Goal: Task Accomplishment & Management: Manage account settings

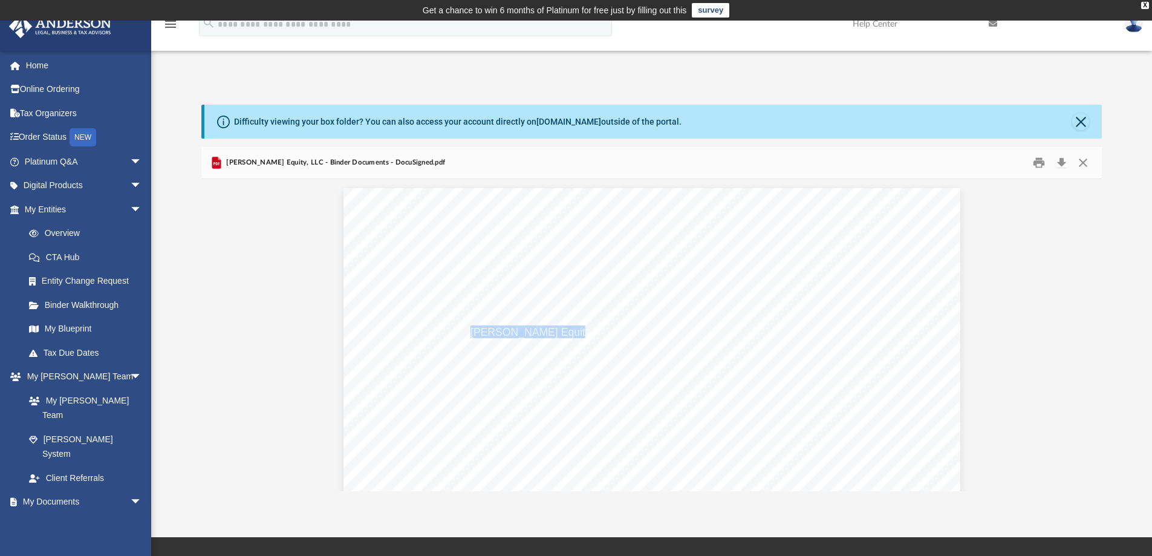
scroll to position [6553, 0]
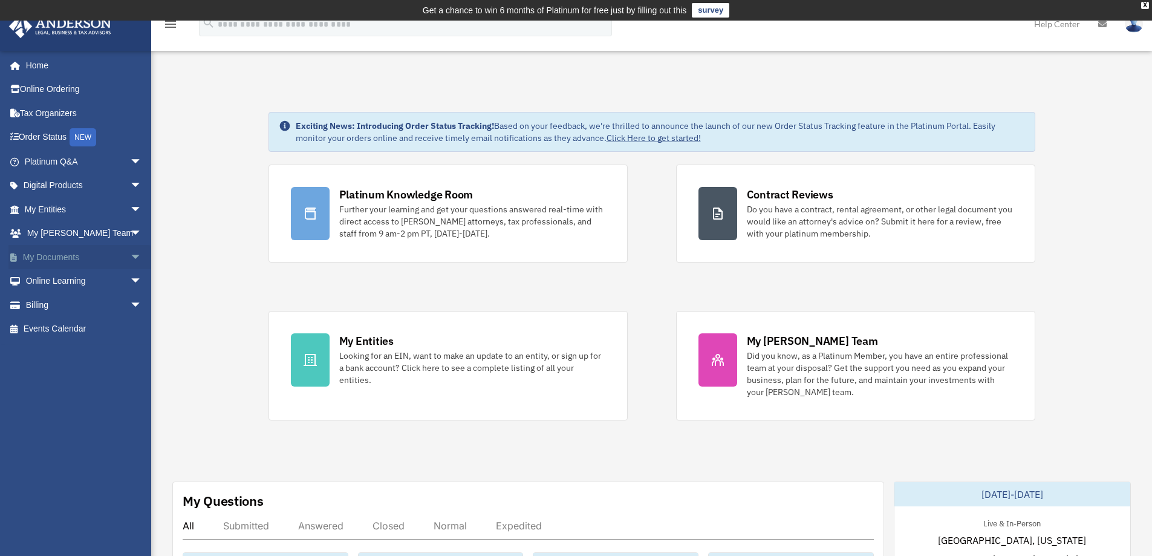
click at [50, 258] on link "My Documents arrow_drop_down" at bounding box center [84, 257] width 152 height 24
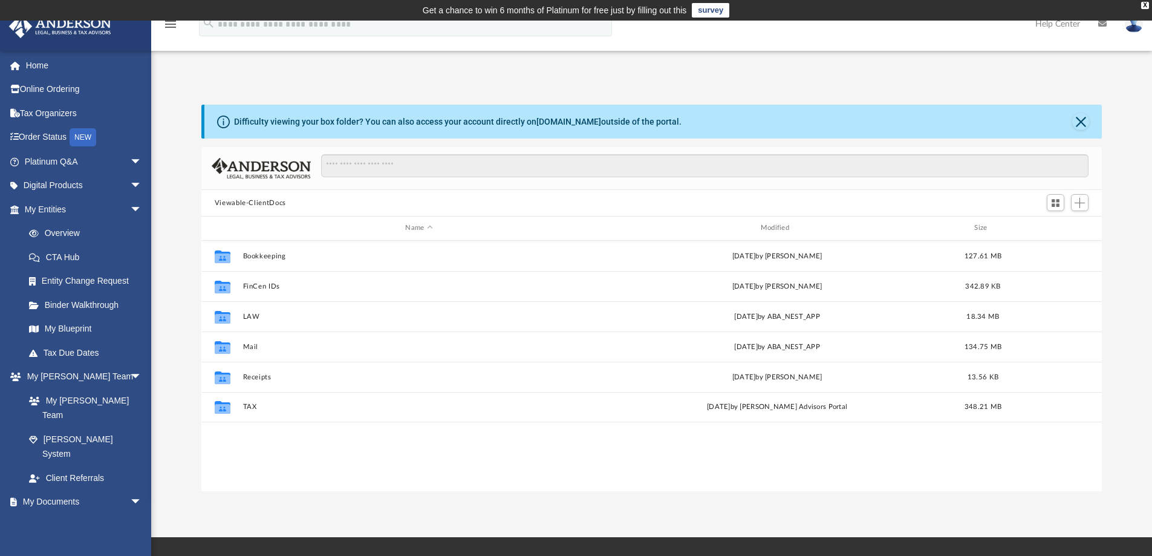
scroll to position [266, 892]
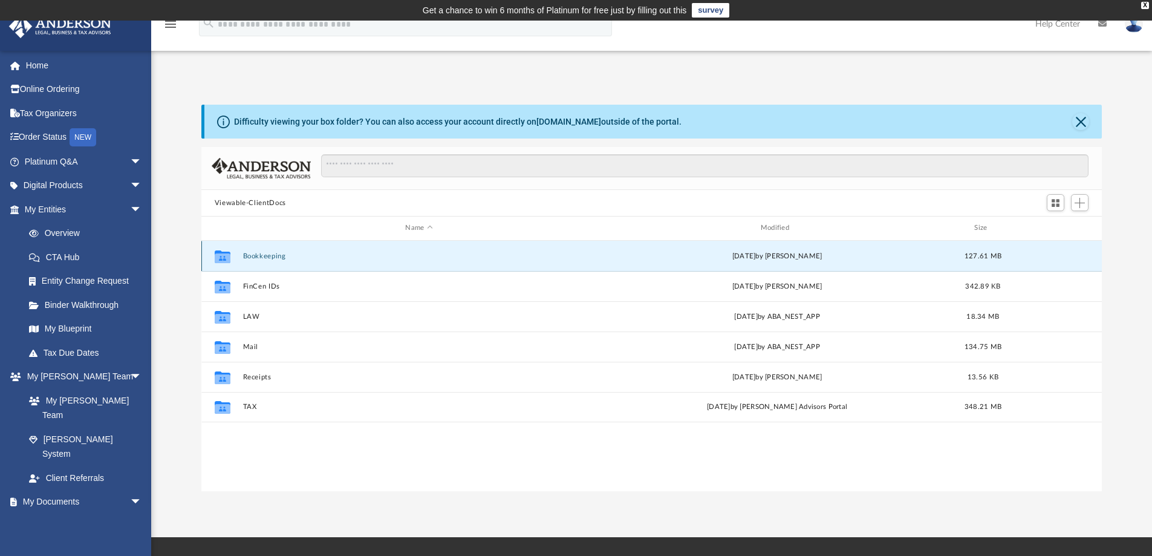
click at [267, 257] on button "Bookkeeping" at bounding box center [419, 256] width 353 height 8
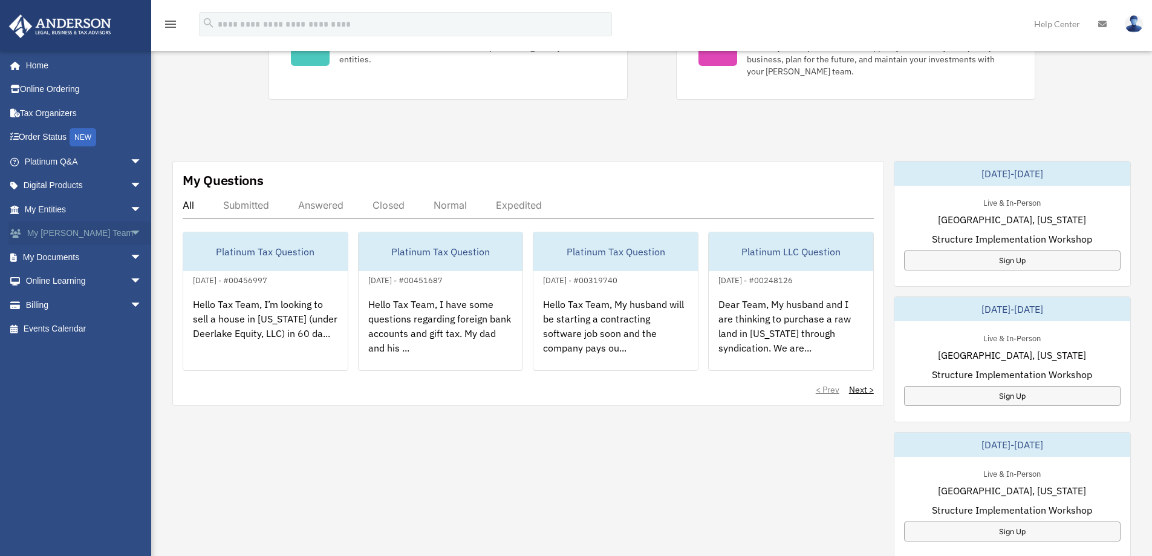
scroll to position [323, 0]
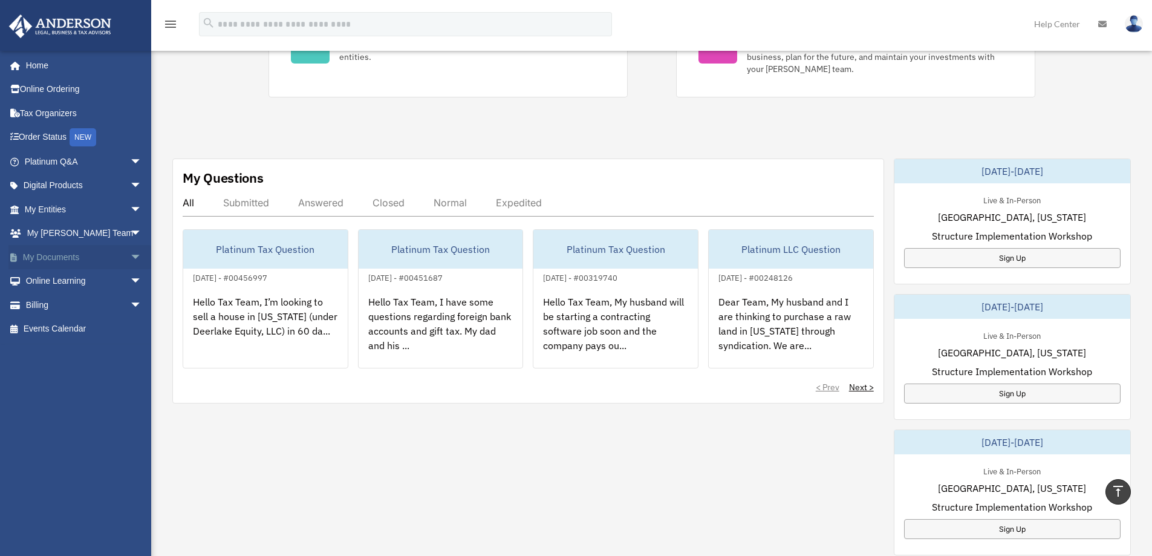
click at [76, 263] on link "My Documents arrow_drop_down" at bounding box center [84, 257] width 152 height 24
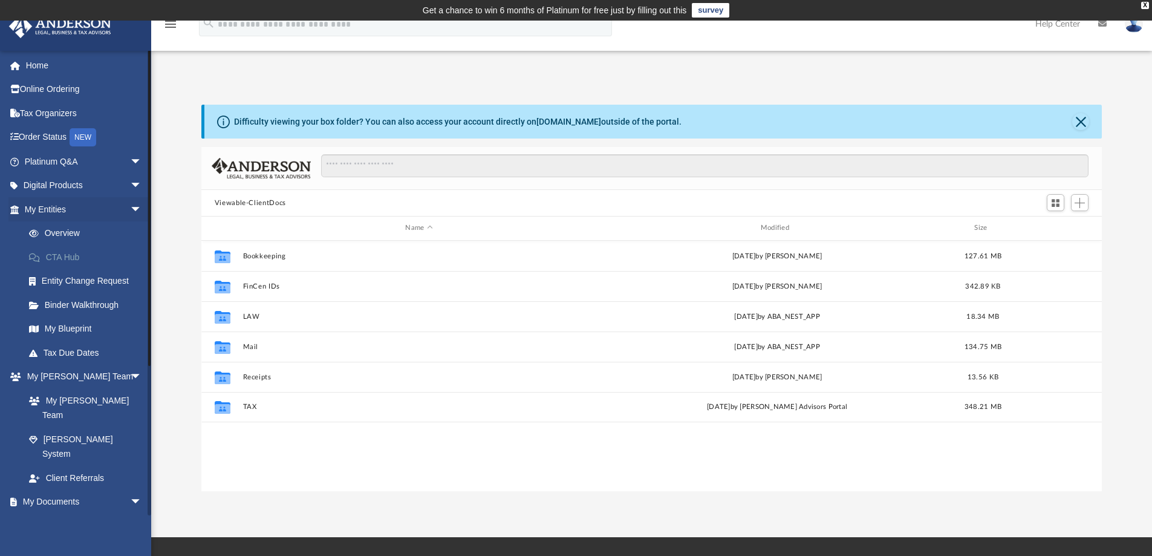
scroll to position [266, 892]
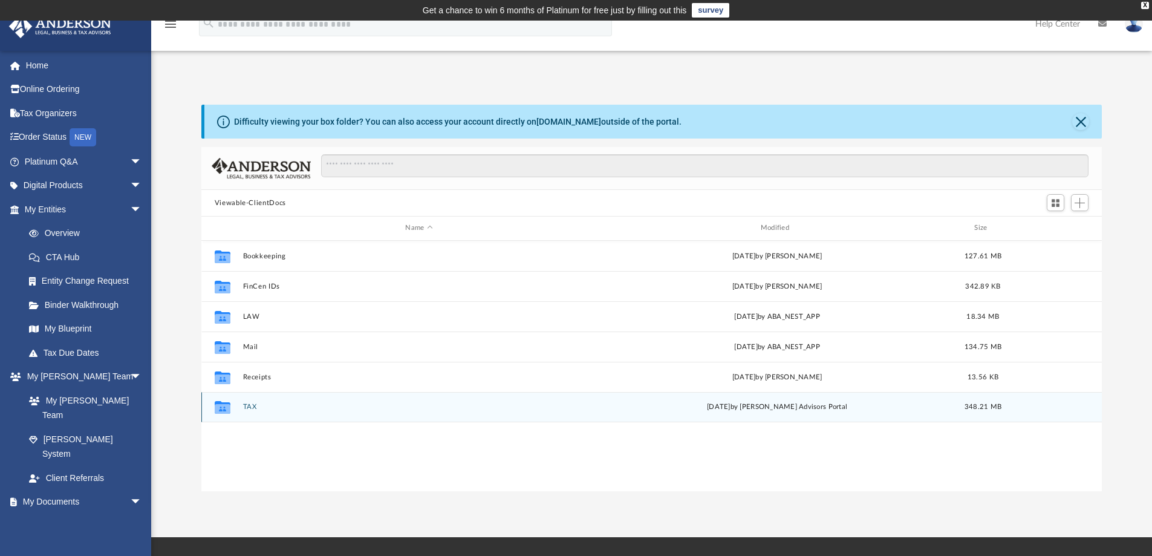
click at [253, 404] on button "TAX" at bounding box center [419, 407] width 353 height 8
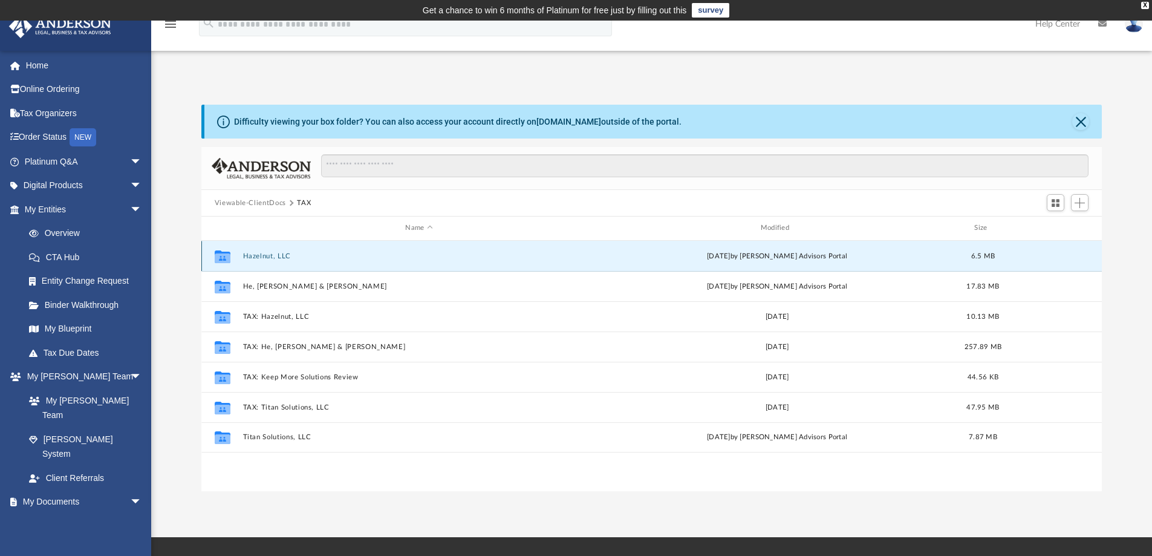
click at [270, 252] on button "Hazelnut, LLC" at bounding box center [419, 256] width 353 height 8
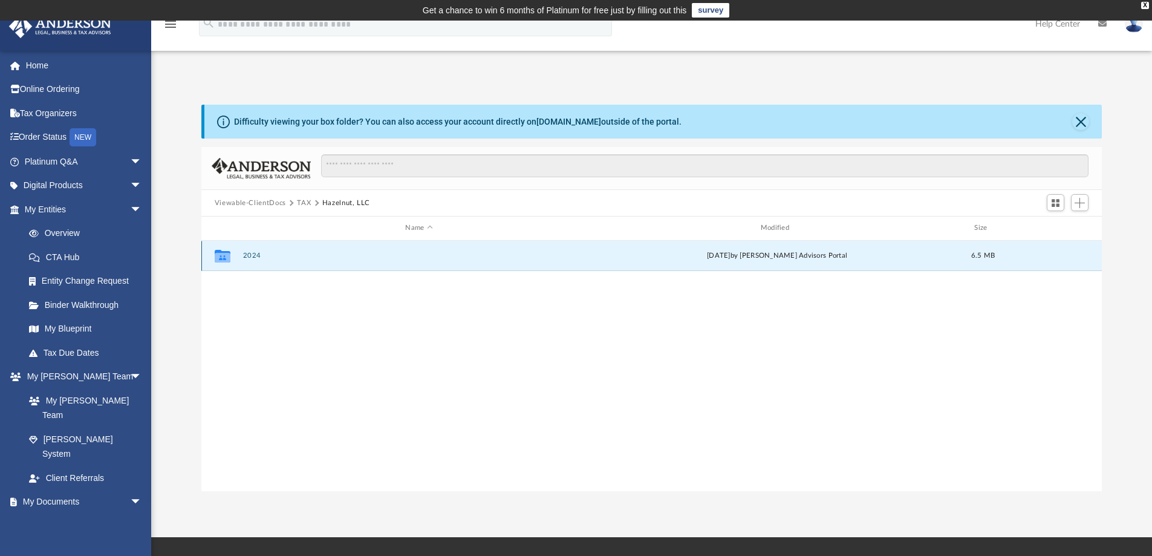
click at [243, 253] on button "2024" at bounding box center [419, 256] width 353 height 8
click at [243, 253] on button "Digital Tax Organizer" at bounding box center [419, 256] width 353 height 8
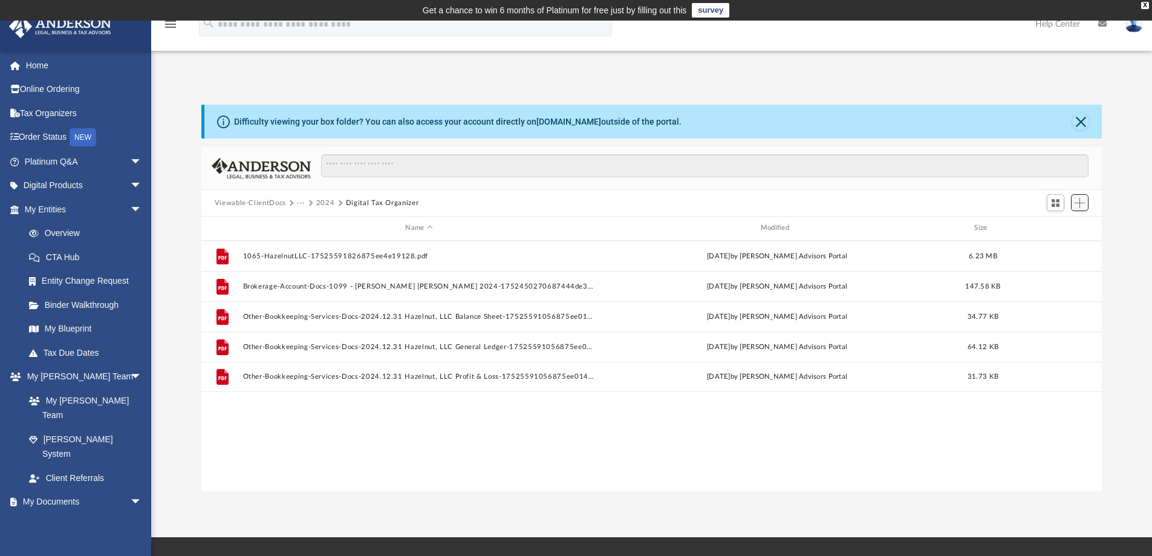
click at [1079, 208] on button "Add" at bounding box center [1080, 202] width 18 height 17
click at [1053, 223] on li "Upload" at bounding box center [1062, 227] width 39 height 13
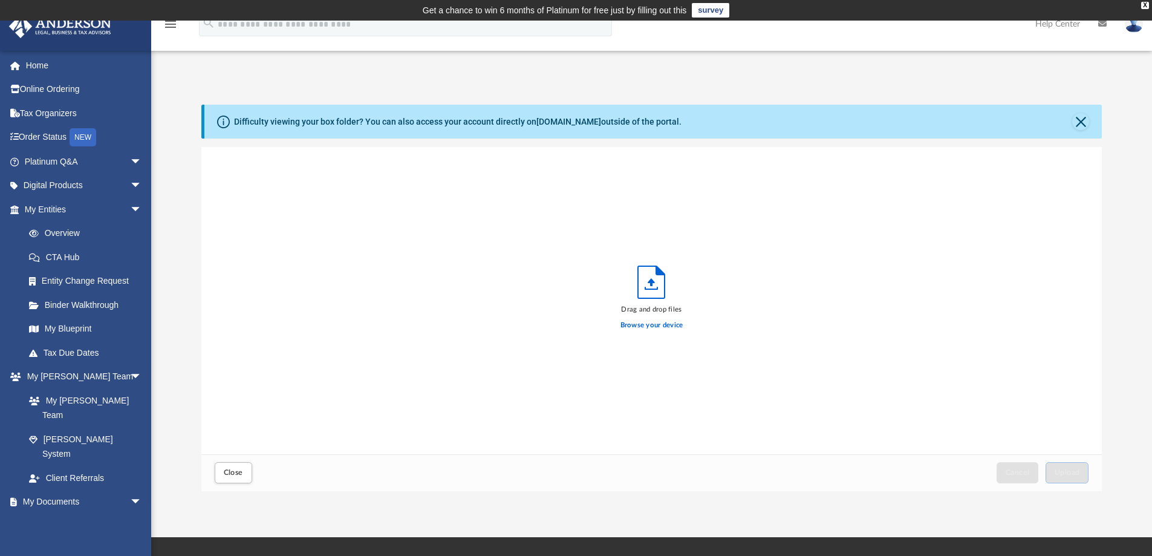
scroll to position [298, 892]
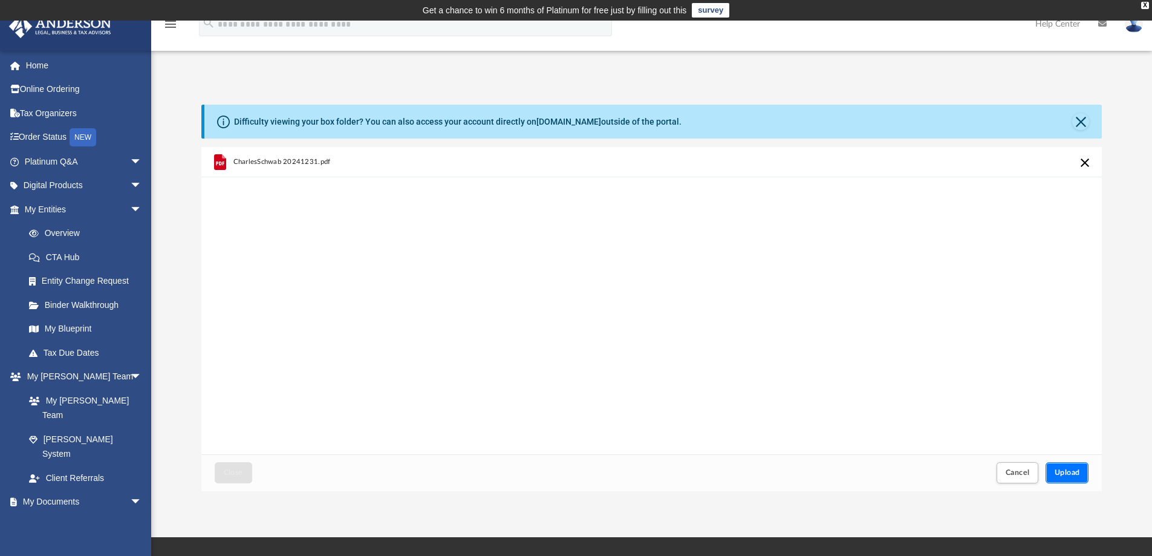
click at [1050, 465] on button "Upload" at bounding box center [1068, 472] width 44 height 21
click at [242, 478] on button "Close" at bounding box center [234, 472] width 38 height 21
